Goal: Transaction & Acquisition: Purchase product/service

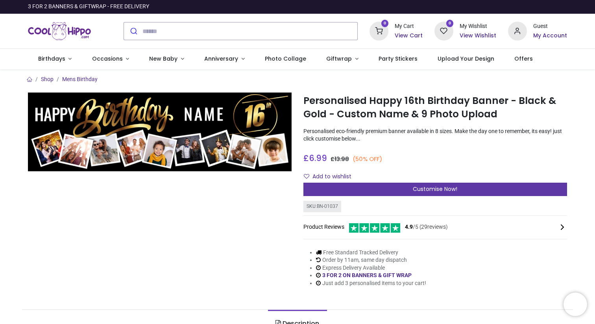
click at [499, 191] on div "Customise Now!" at bounding box center [434, 188] width 263 height 13
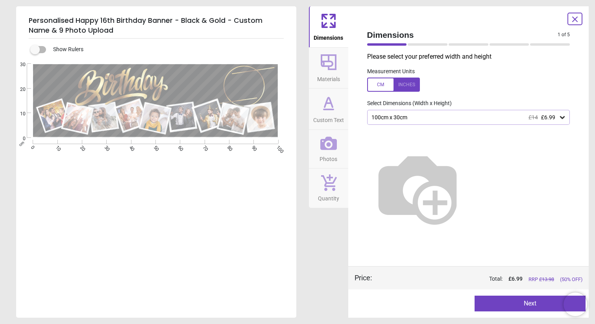
click at [507, 118] on div "100cm x 30cm £14 £6.99" at bounding box center [464, 117] width 188 height 7
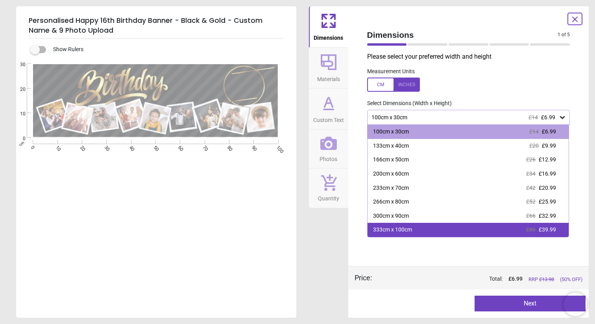
click at [473, 225] on div "333cm x 100cm £80 £39.99" at bounding box center [467, 230] width 201 height 14
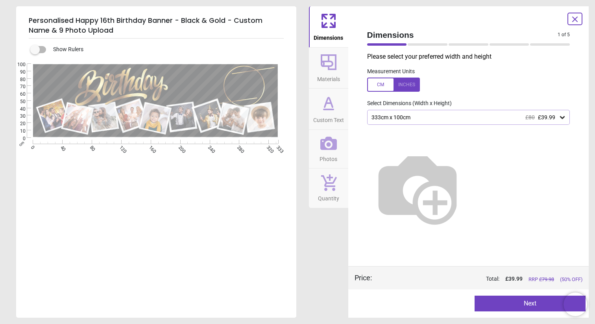
click at [562, 120] on icon at bounding box center [562, 117] width 8 height 8
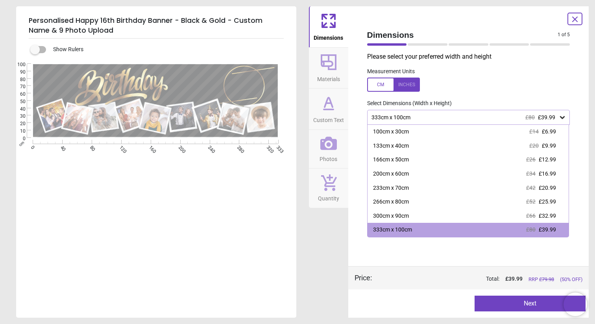
click at [562, 120] on icon at bounding box center [562, 117] width 8 height 8
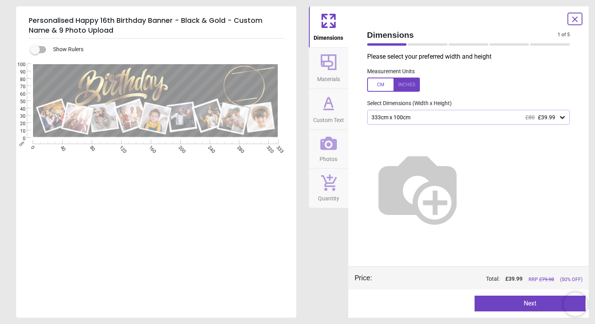
click at [578, 21] on icon at bounding box center [574, 19] width 9 height 9
